Goal: Task Accomplishment & Management: Manage account settings

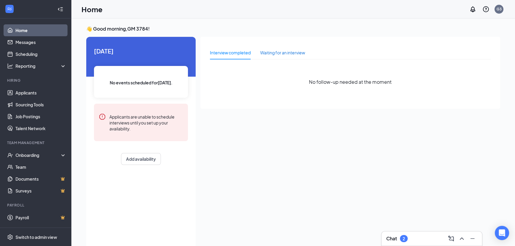
click at [271, 54] on div "Waiting for an interview" at bounding box center [282, 52] width 45 height 7
click at [221, 50] on div "Interview completed" at bounding box center [230, 52] width 41 height 7
click at [45, 90] on link "Applicants" at bounding box center [40, 93] width 51 height 12
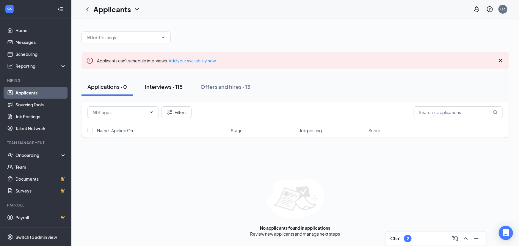
click at [151, 86] on div "Interviews · 115" at bounding box center [164, 86] width 38 height 7
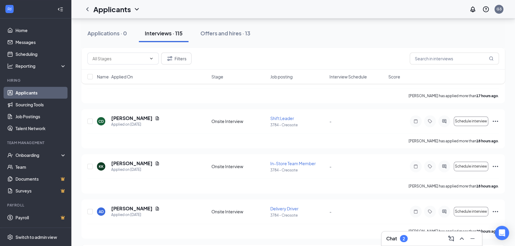
scroll to position [458, 0]
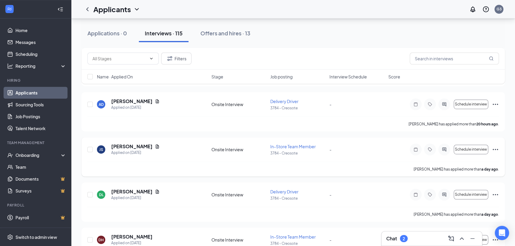
click at [298, 146] on span "In-Store Team Member" at bounding box center [292, 146] width 45 height 5
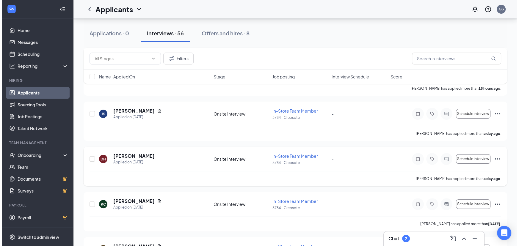
scroll to position [162, 0]
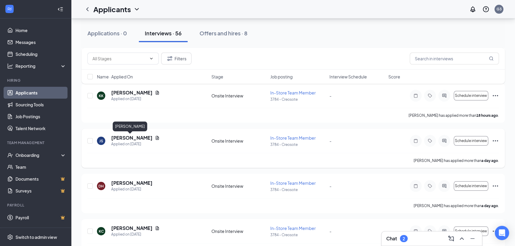
click at [132, 138] on h5 "[PERSON_NAME]" at bounding box center [131, 138] width 41 height 7
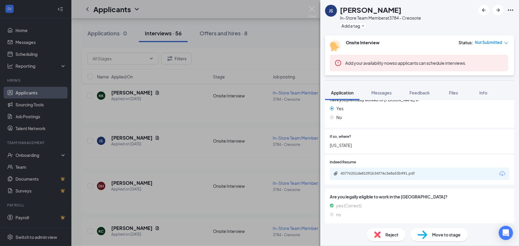
scroll to position [287, 0]
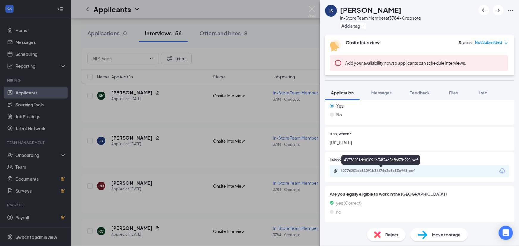
click at [400, 172] on div "40776201de81091b34f74c3e8a53b991.pdf" at bounding box center [381, 171] width 83 height 5
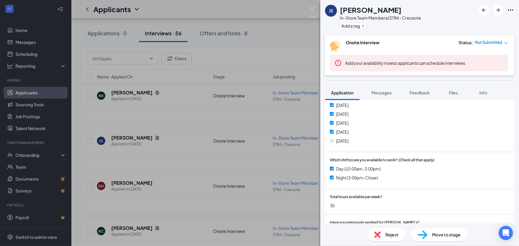
scroll to position [189, 0]
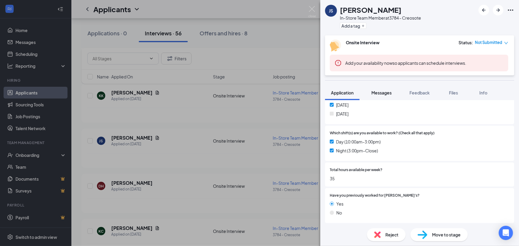
click at [385, 96] on button "Messages" at bounding box center [381, 92] width 32 height 15
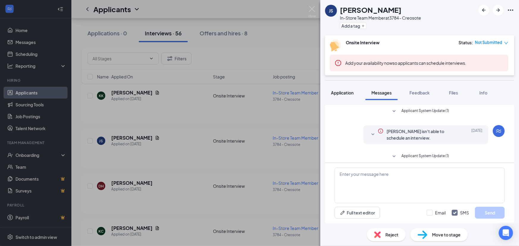
click at [350, 94] on span "Application" at bounding box center [342, 92] width 23 height 5
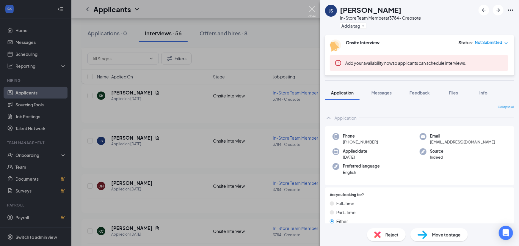
click at [312, 10] on img at bounding box center [311, 12] width 7 height 12
